Goal: Transaction & Acquisition: Purchase product/service

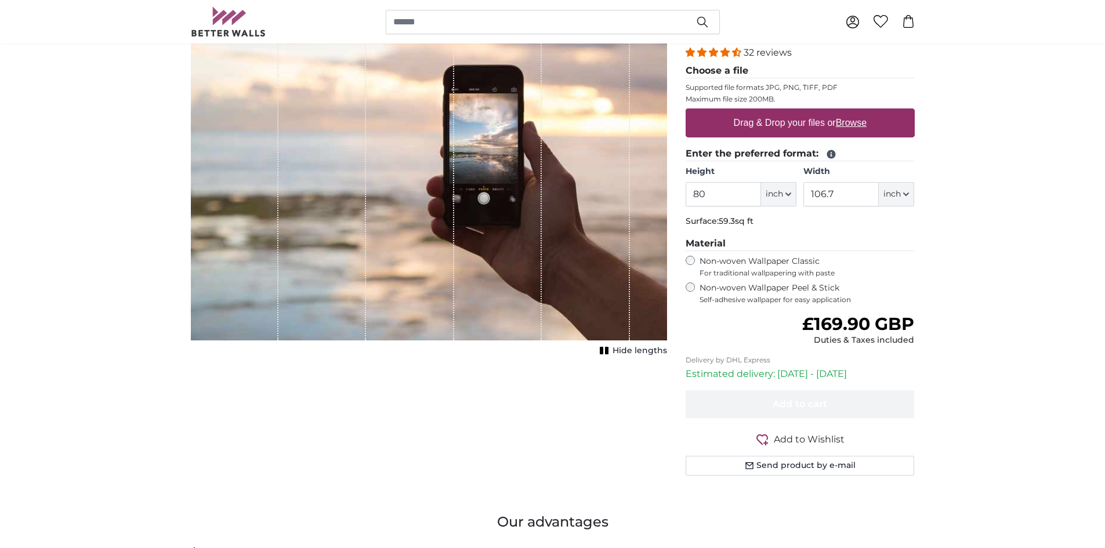
scroll to position [174, 0]
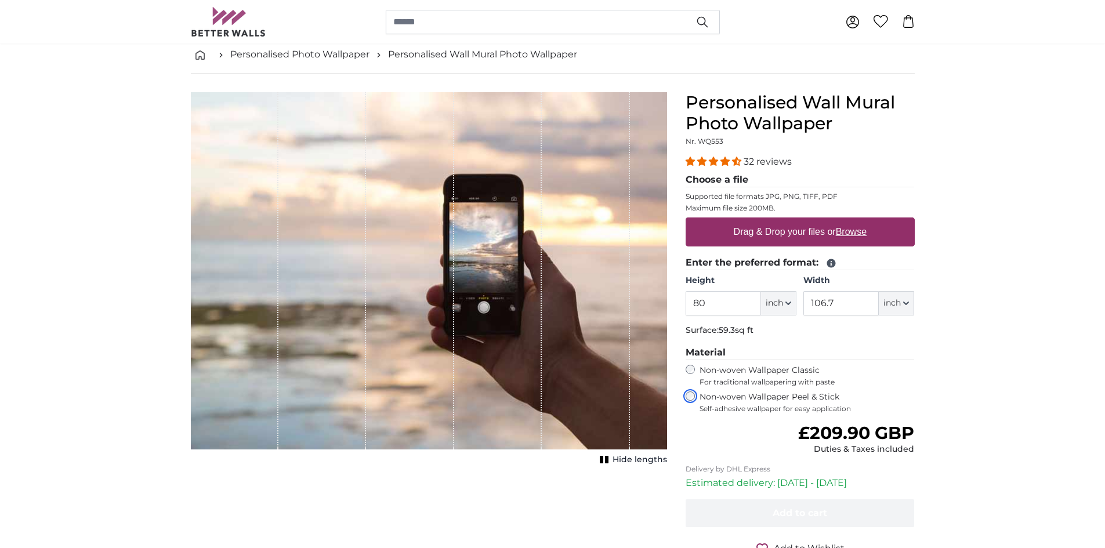
scroll to position [58, 0]
drag, startPoint x: 704, startPoint y: 306, endPoint x: 687, endPoint y: 306, distance: 16.8
click at [687, 306] on input "80" at bounding box center [723, 304] width 75 height 24
type input "88"
drag, startPoint x: 839, startPoint y: 307, endPoint x: 800, endPoint y: 309, distance: 38.9
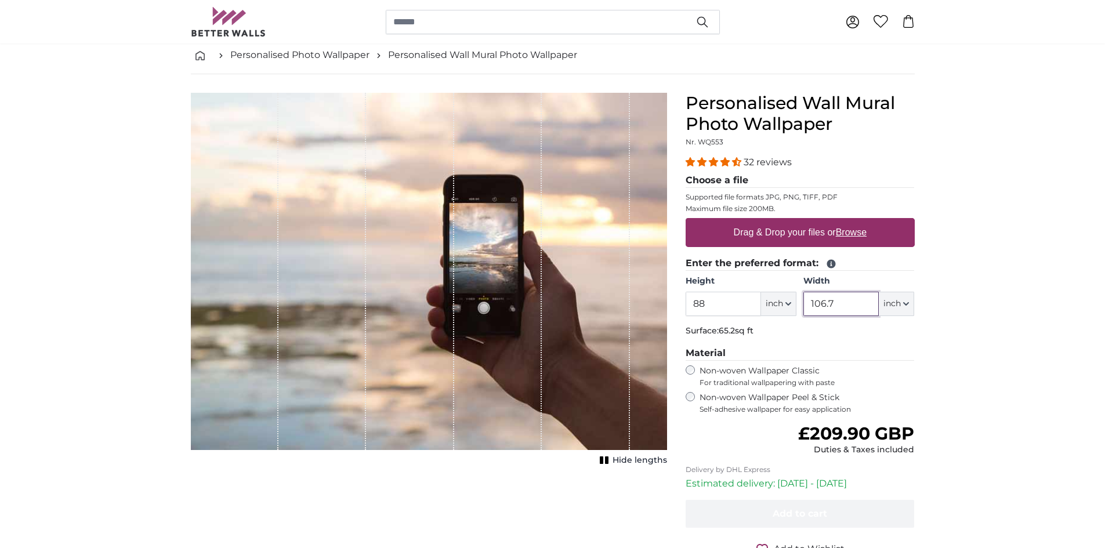
click at [800, 309] on div "Height 88 ft inch Centimeter (cm) Inches (inch) Feet (ft. in.) Width 106.7 ft i…" at bounding box center [800, 296] width 229 height 41
type input "131"
click at [797, 234] on label "Drag & Drop your files or Browse" at bounding box center [800, 232] width 142 height 23
click at [797, 222] on input "Drag & Drop your files or Browse" at bounding box center [800, 219] width 229 height 3
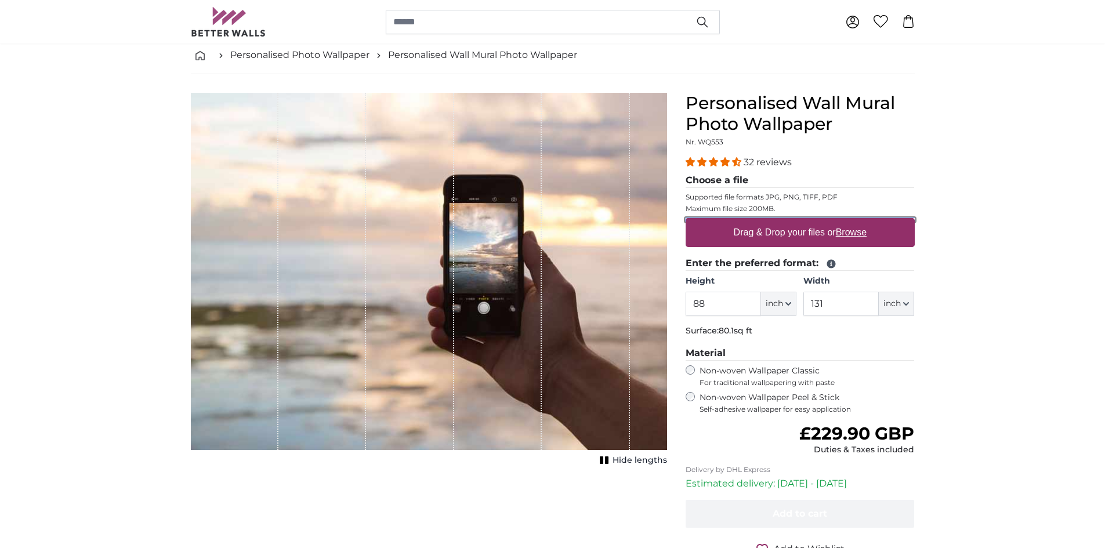
type input "**********"
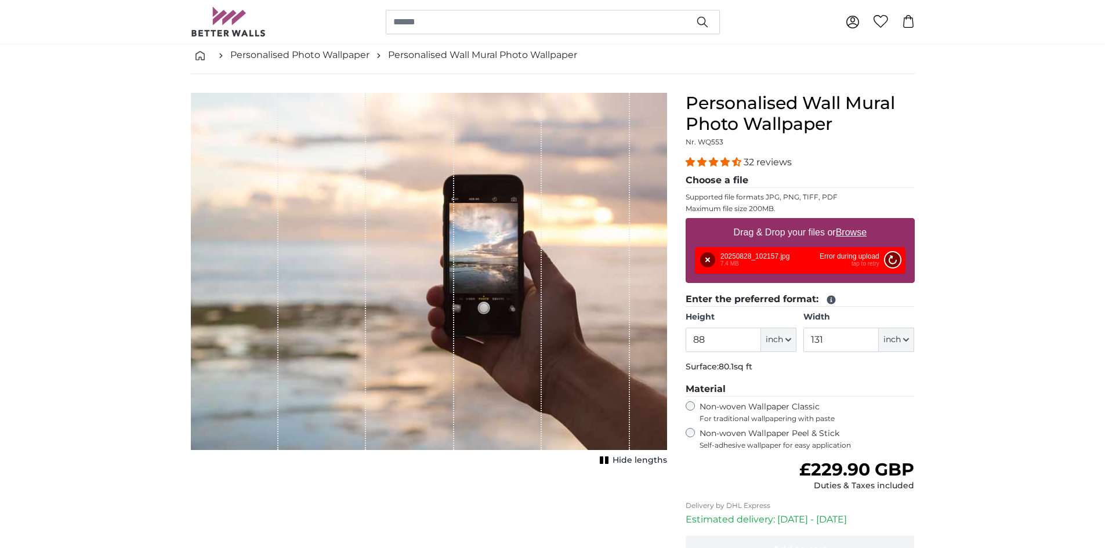
click at [894, 258] on button "Retry" at bounding box center [892, 259] width 15 height 15
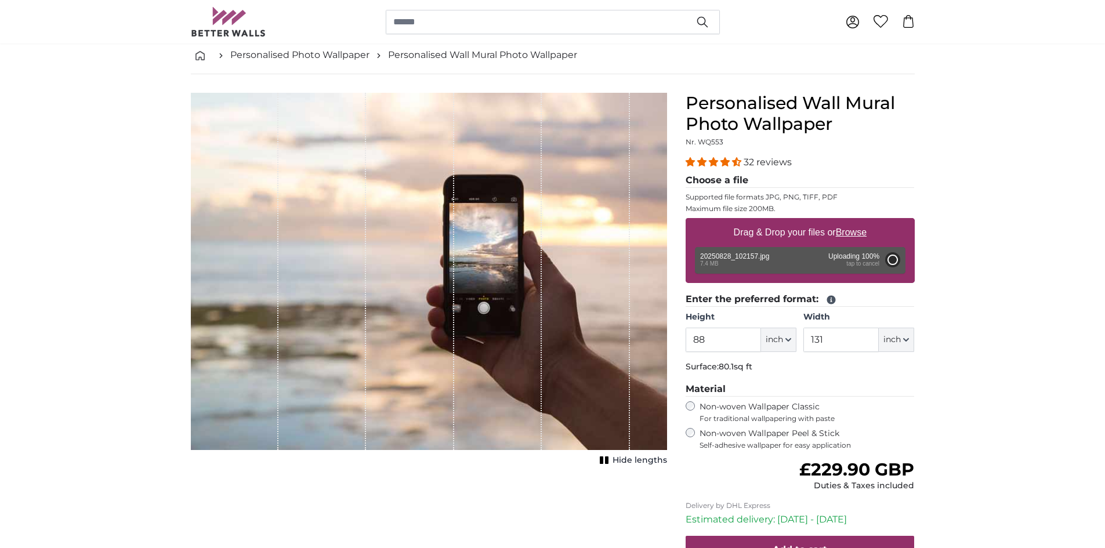
type input "54.3"
type input "120.6"
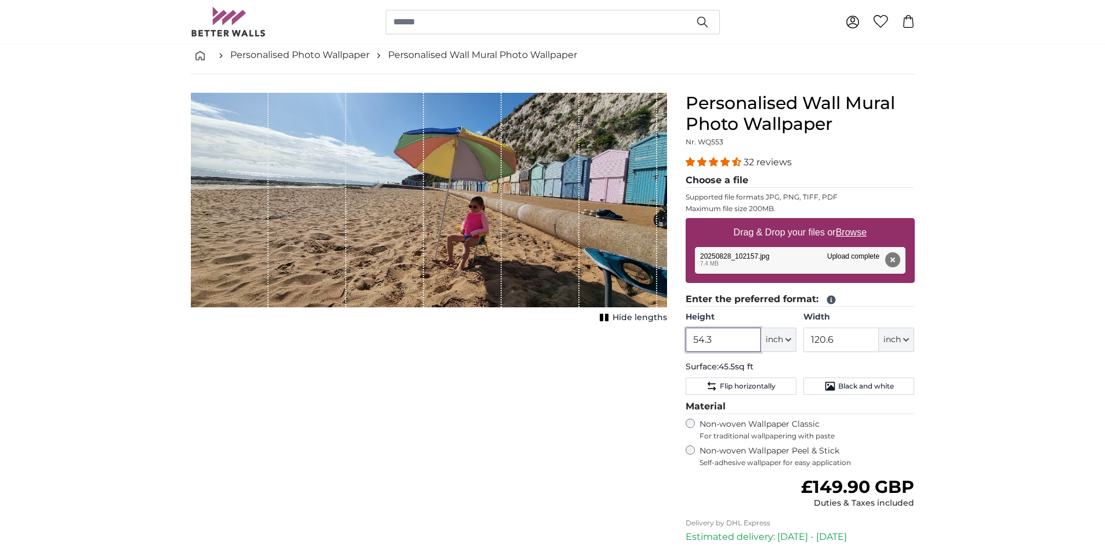
click at [721, 339] on input "54.3" at bounding box center [723, 340] width 75 height 24
type input "5"
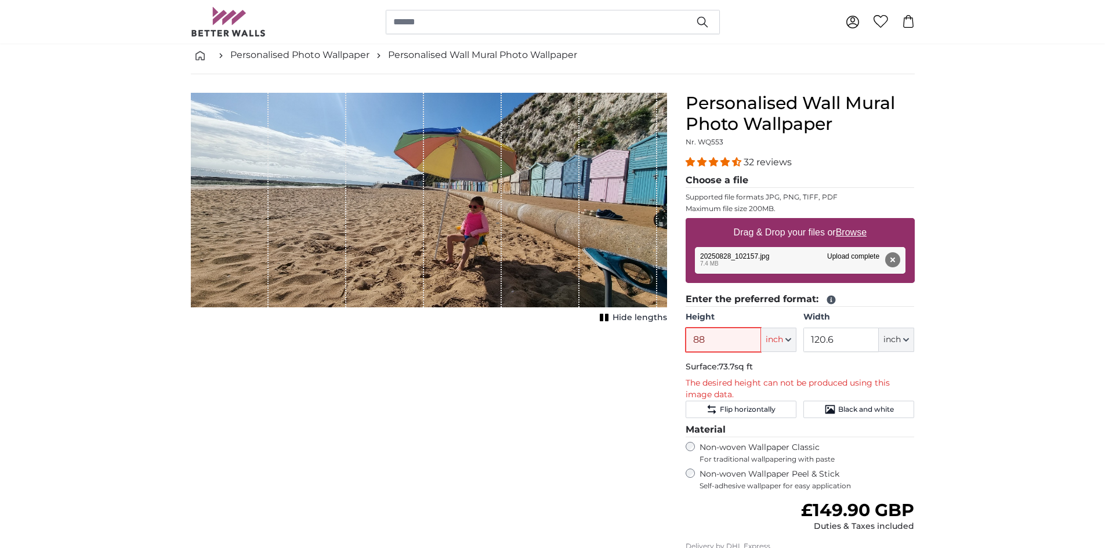
type input "88"
